Goal: Check status: Check status

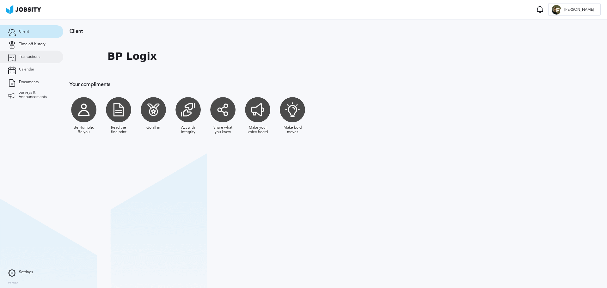
click at [40, 52] on link "Transactions" at bounding box center [31, 57] width 63 height 13
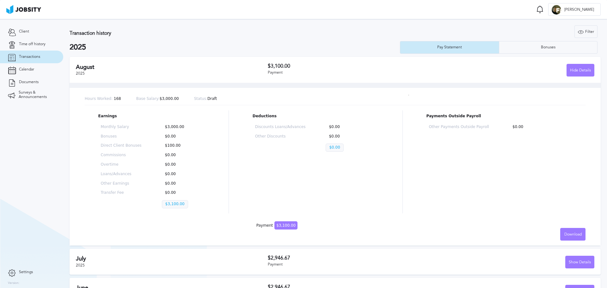
click at [169, 143] on div "Monthly Salary $3,000.00 Bonuses $0.00 Direct Client Bonuses $100.00 Commission…" at bounding box center [151, 167] width 107 height 91
click at [265, 175] on div "Deductions Discounts Loans/Advances $0.00 Other Discounts $0.00 $0.00" at bounding box center [316, 161] width 126 height 103
click at [172, 146] on p "$100.00" at bounding box center [182, 145] width 41 height 4
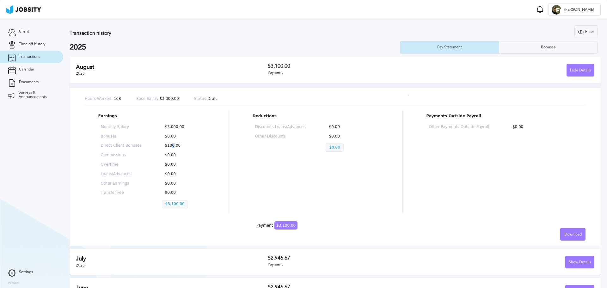
click at [172, 146] on p "$100.00" at bounding box center [182, 145] width 41 height 4
click at [238, 167] on div "Earnings Monthly Salary $3,000.00 Bonuses $0.00 Direct Client Bonuses $100.00 C…" at bounding box center [335, 161] width 501 height 103
click at [574, 267] on div "Show Details" at bounding box center [579, 262] width 28 height 13
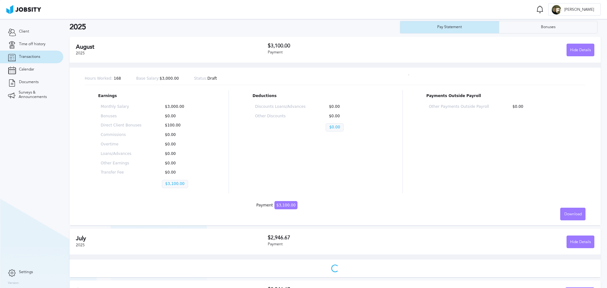
scroll to position [32, 0]
